Goal: Task Accomplishment & Management: Manage account settings

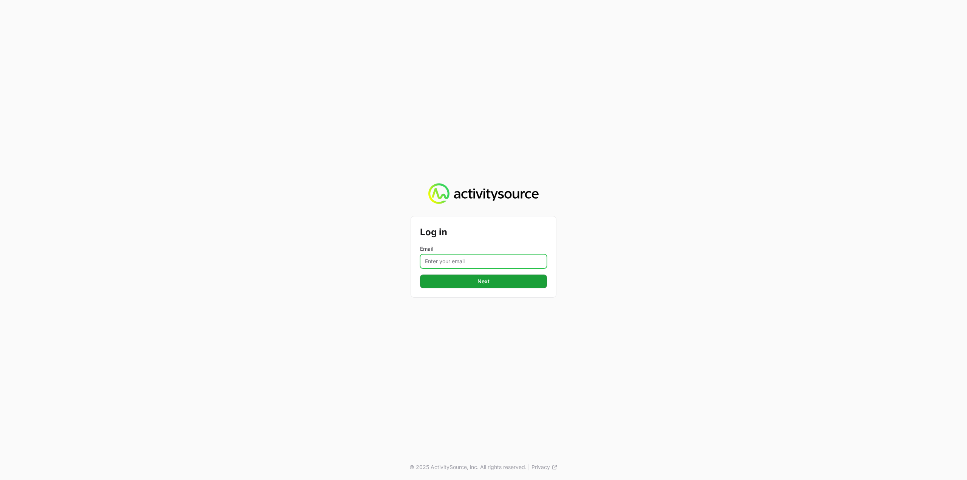
click at [508, 255] on input "Email" at bounding box center [483, 261] width 127 height 14
type input "[PERSON_NAME][EMAIL_ADDRESS][DOMAIN_NAME]"
click at [502, 283] on span "Next" at bounding box center [484, 281] width 118 height 9
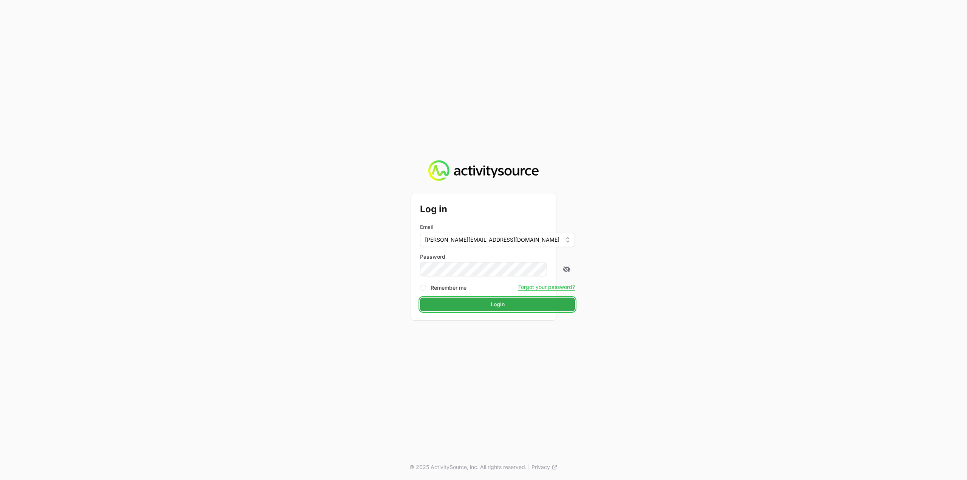
click at [492, 303] on span "Login" at bounding box center [498, 304] width 146 height 9
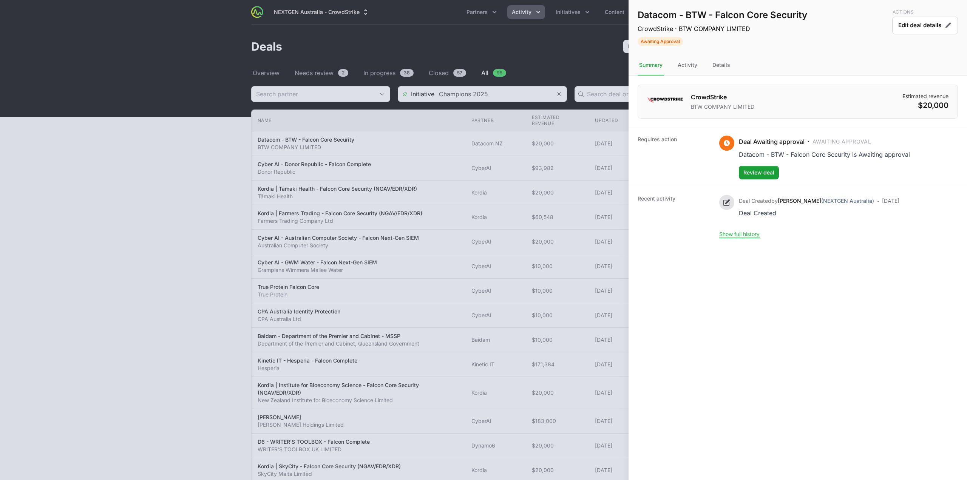
click at [514, 155] on div at bounding box center [483, 240] width 967 height 480
